Goal: Complete application form

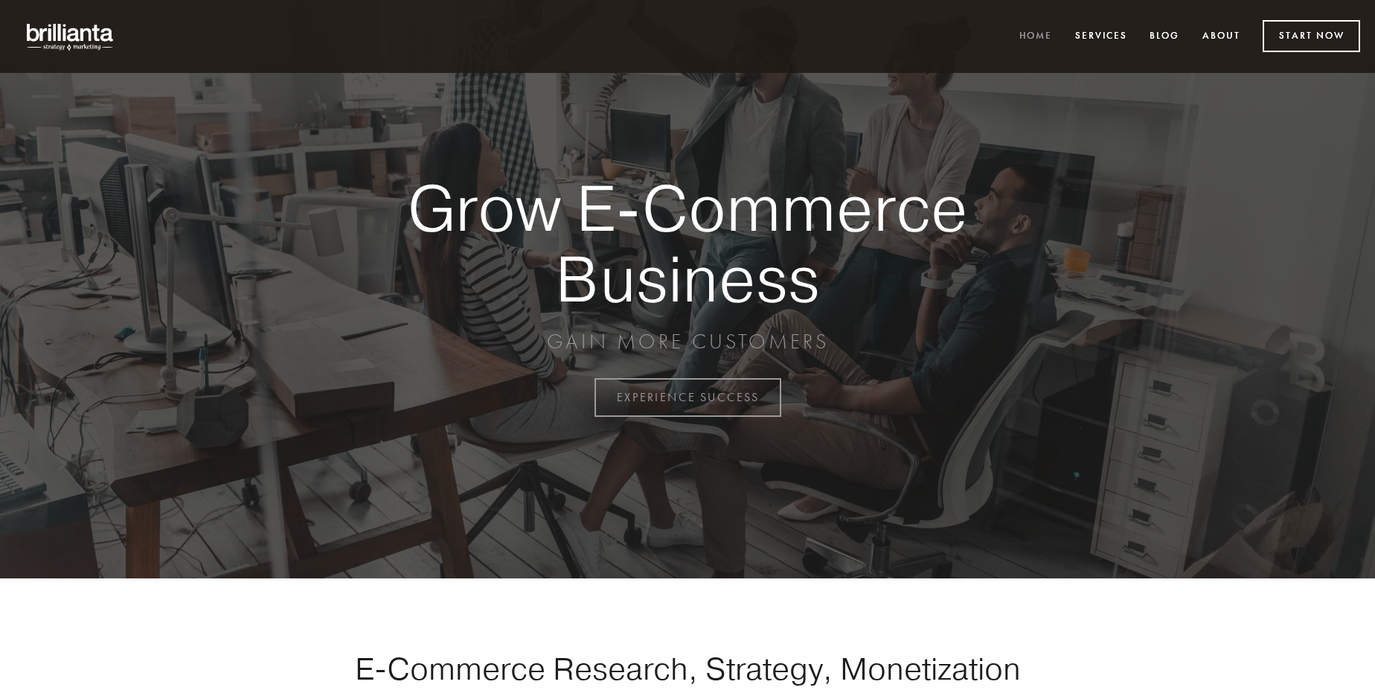
scroll to position [3901, 0]
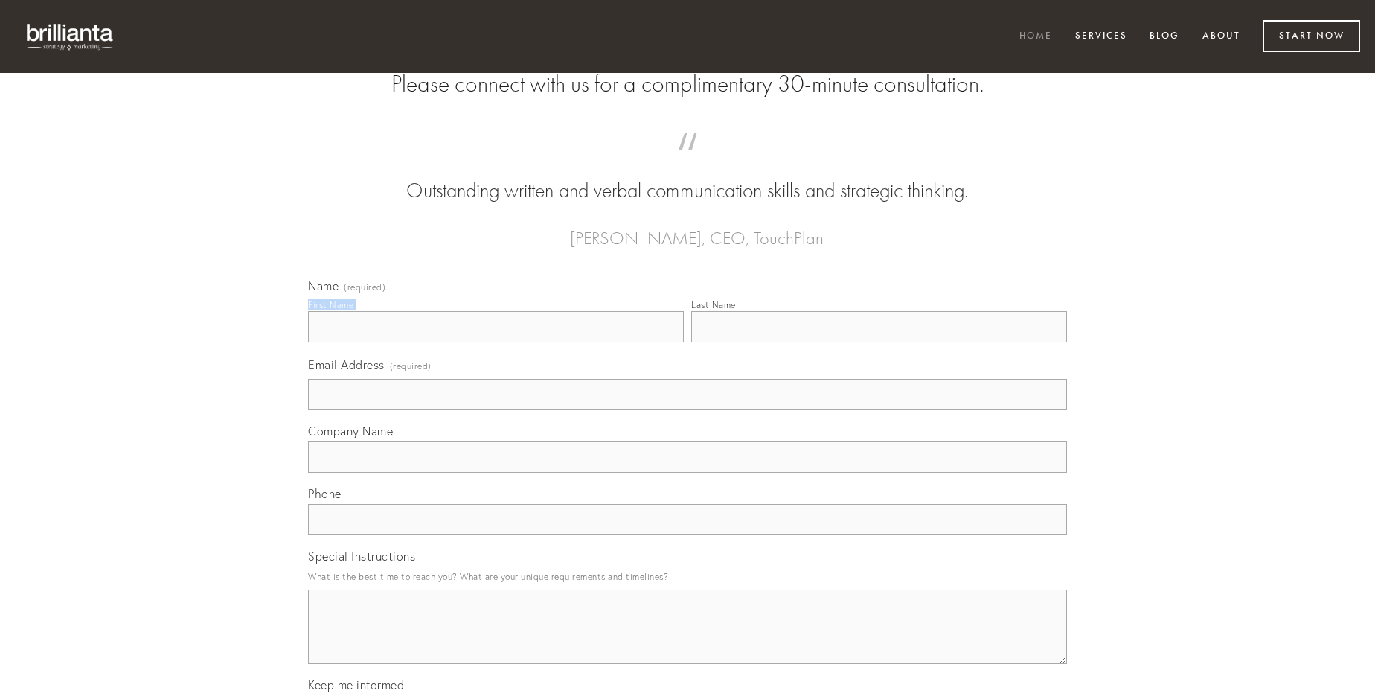
type input "[PERSON_NAME]"
click at [879, 342] on input "Last Name" at bounding box center [879, 326] width 376 height 31
type input "[PERSON_NAME]"
click at [688, 410] on input "Email Address (required)" at bounding box center [687, 394] width 759 height 31
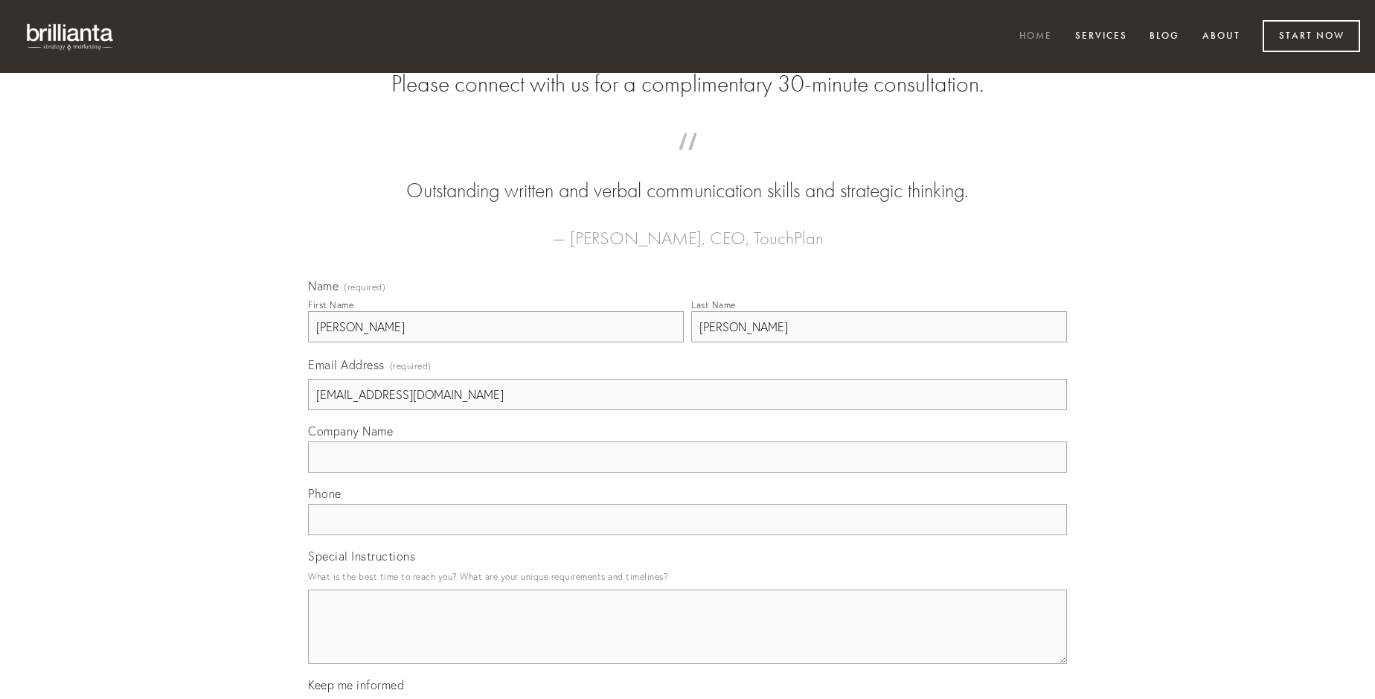
type input "[EMAIL_ADDRESS][DOMAIN_NAME]"
click at [688, 473] on input "Company Name" at bounding box center [687, 456] width 759 height 31
type input "auctor"
click at [688, 535] on input "text" at bounding box center [687, 519] width 759 height 31
click at [688, 640] on textarea "Special Instructions" at bounding box center [687, 626] width 759 height 74
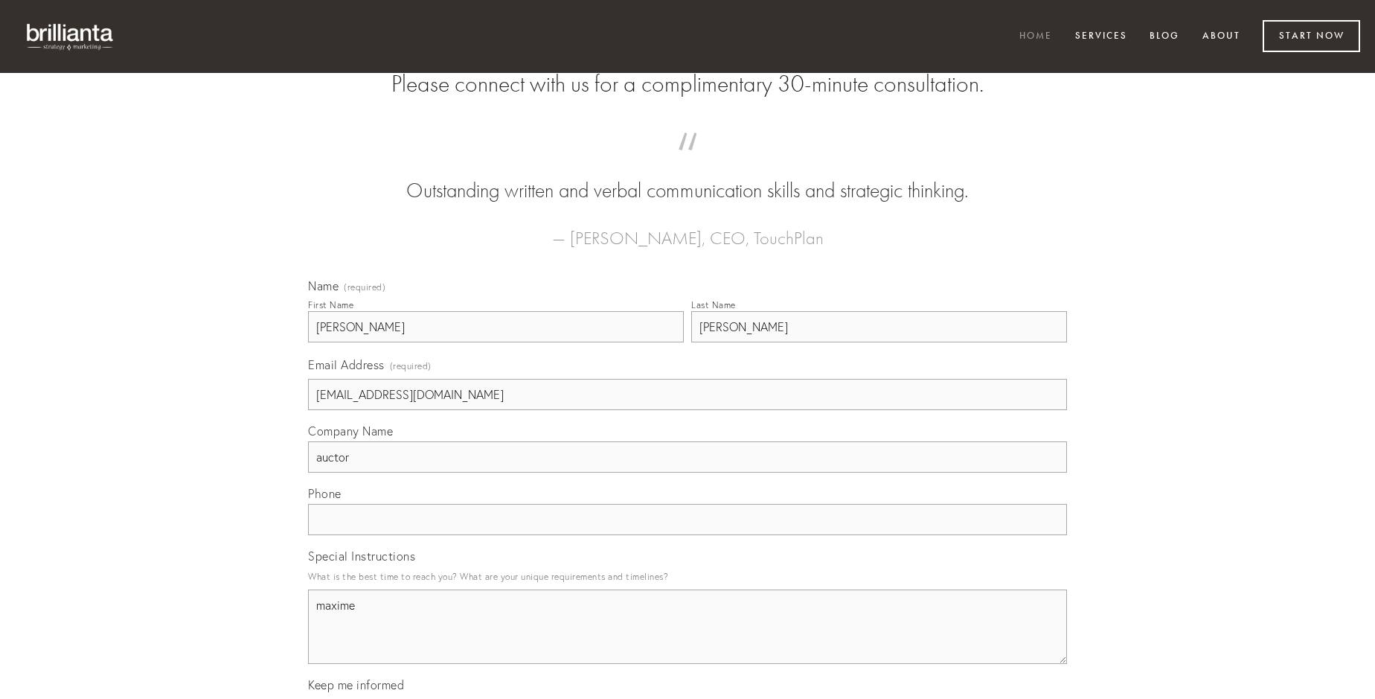
type textarea "maxime"
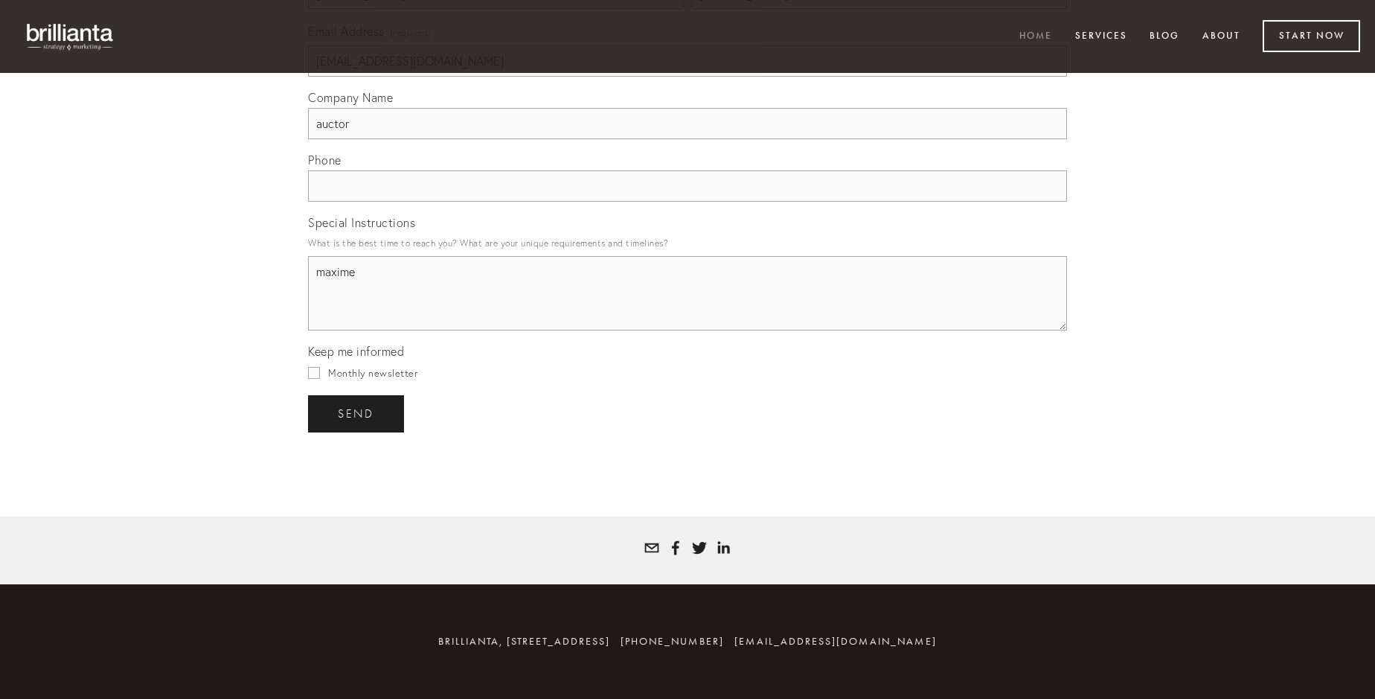
click at [357, 413] on span "send" at bounding box center [356, 413] width 36 height 13
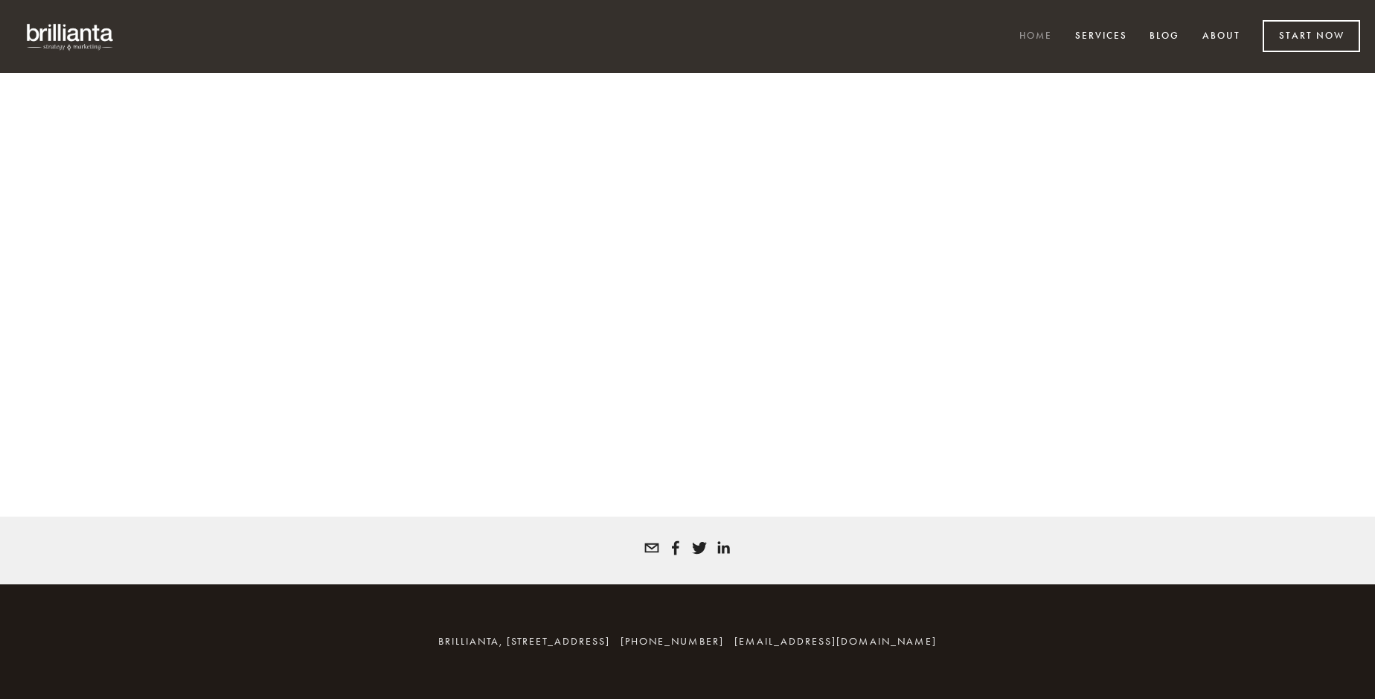
scroll to position [3881, 0]
